Goal: Information Seeking & Learning: Find specific fact

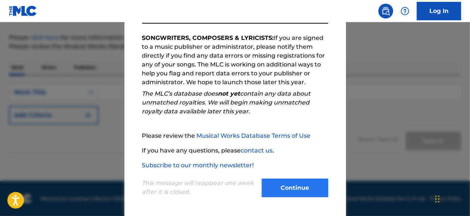
scroll to position [121, 0]
click at [295, 185] on button "Continue" at bounding box center [295, 187] width 66 height 18
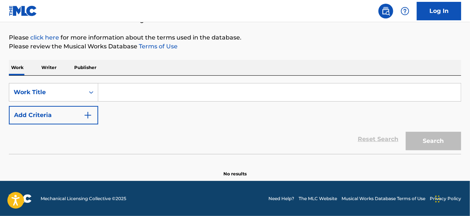
click at [113, 99] on input "Search Form" at bounding box center [279, 92] width 363 height 18
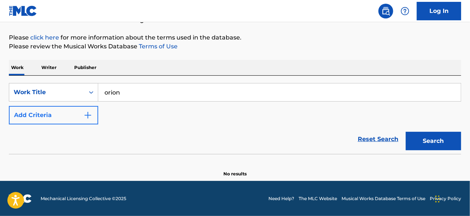
type input "orion"
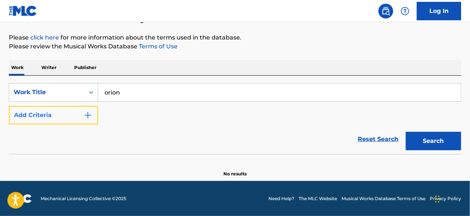
click at [89, 112] on img "Search Form" at bounding box center [87, 115] width 9 height 9
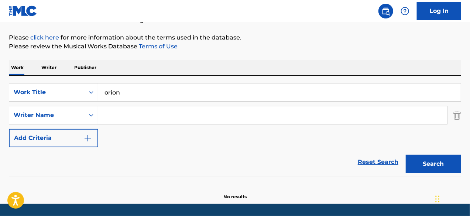
click at [104, 113] on input "Search Form" at bounding box center [272, 115] width 349 height 18
click at [406, 155] on button "Search" at bounding box center [433, 164] width 55 height 18
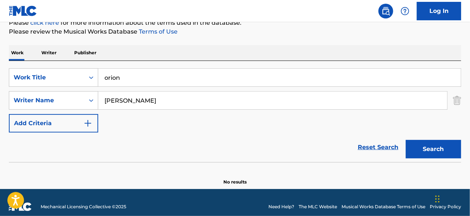
scroll to position [104, 0]
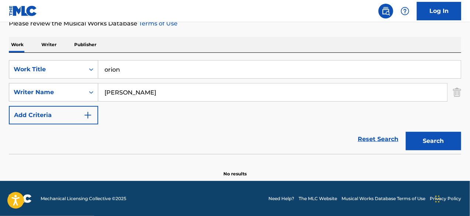
drag, startPoint x: 154, startPoint y: 88, endPoint x: 112, endPoint y: 81, distance: 42.6
click at [112, 81] on div "SearchWithCriteria7806c233-79f6-4557-9511-a010aa7ff5f7 Work Title orion SearchW…" at bounding box center [235, 92] width 452 height 64
type input "b"
type input "[PERSON_NAME]"
click at [406, 132] on button "Search" at bounding box center [433, 141] width 55 height 18
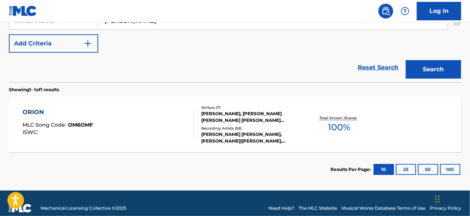
scroll to position [178, 0]
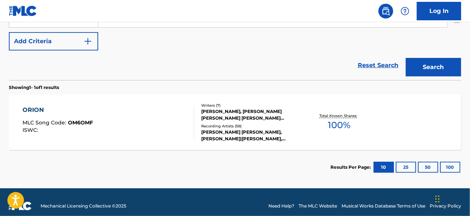
click at [129, 104] on div "ORION MLC Song Code : OM6OMF ISWC : Writers ( 7 ) [PERSON_NAME], [PERSON_NAME] …" at bounding box center [235, 122] width 452 height 55
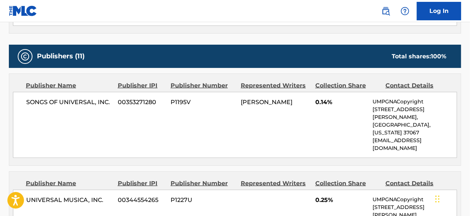
scroll to position [369, 0]
